Goal: Task Accomplishment & Management: Manage account settings

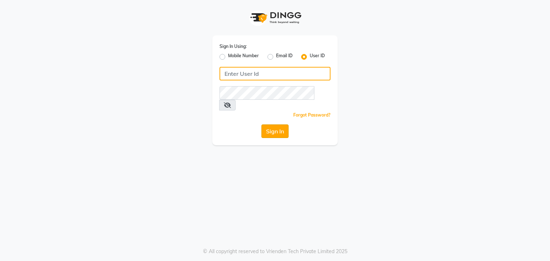
type input "bedazzled"
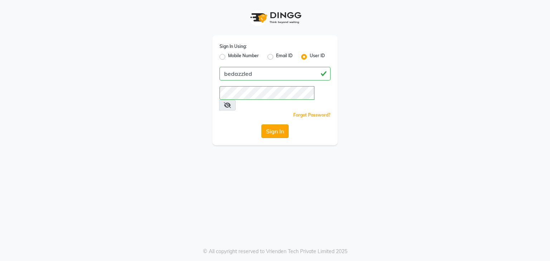
click at [277, 125] on button "Sign In" at bounding box center [274, 132] width 27 height 14
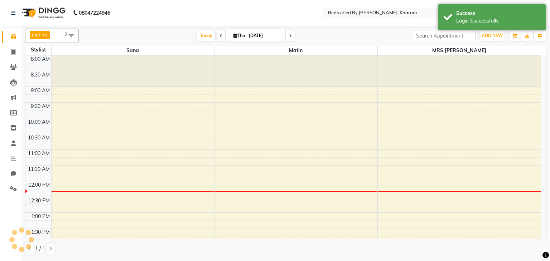
select select "en"
